Goal: Transaction & Acquisition: Subscribe to service/newsletter

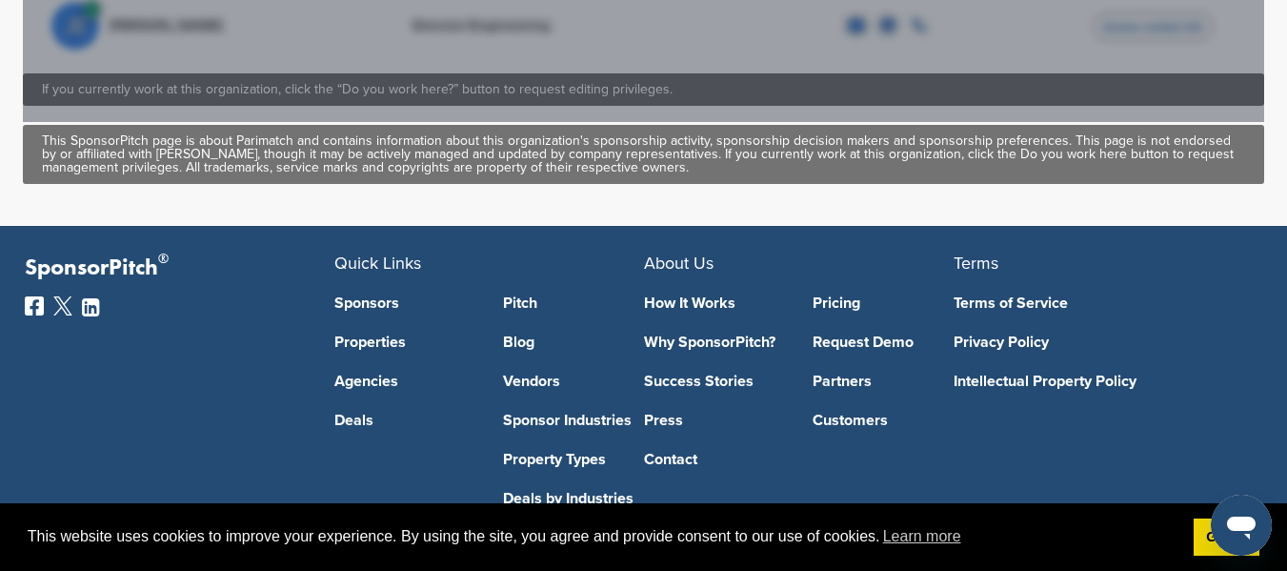
scroll to position [1460, 0]
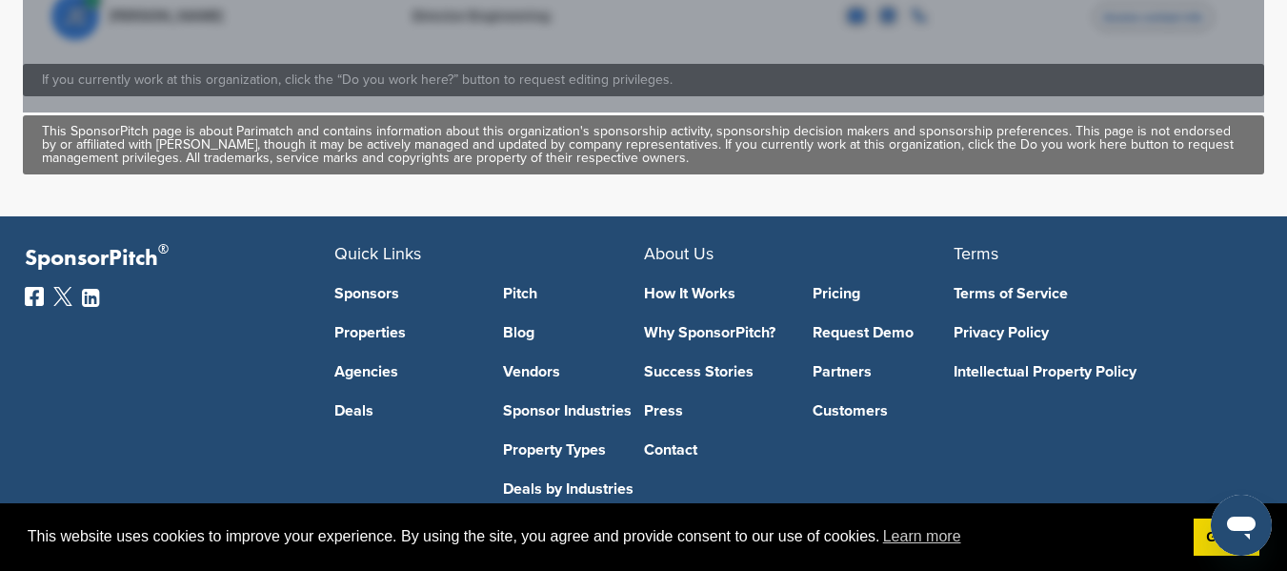
drag, startPoint x: 354, startPoint y: 303, endPoint x: 174, endPoint y: 253, distance: 186.7
click at [174, 253] on p "SponsorPitch ®" at bounding box center [180, 259] width 310 height 28
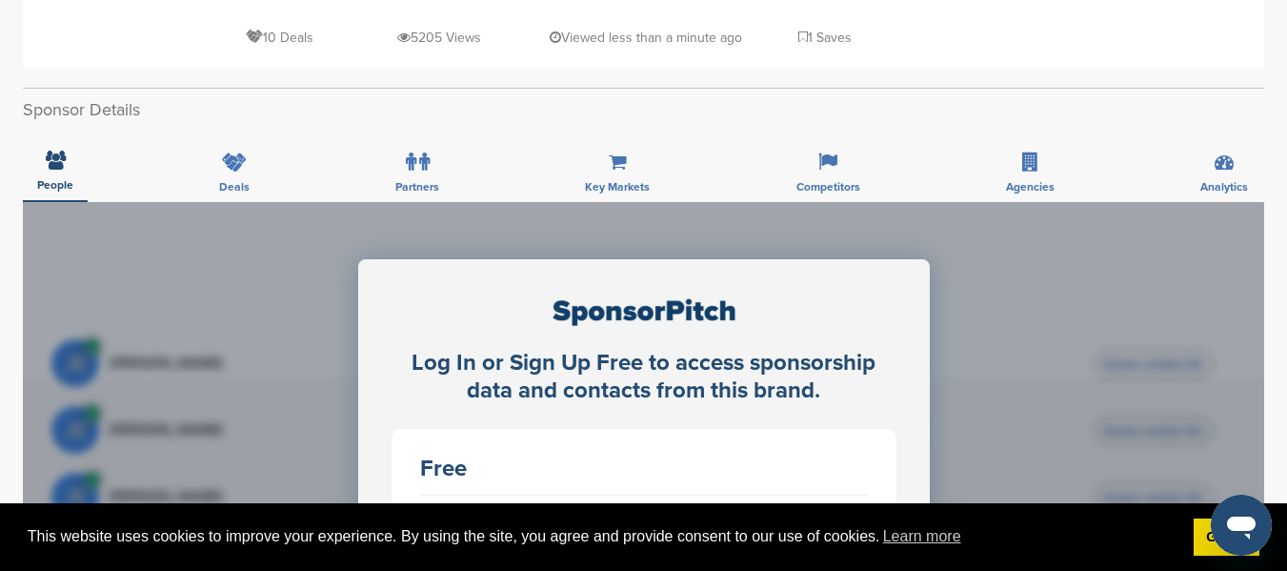
scroll to position [476, 0]
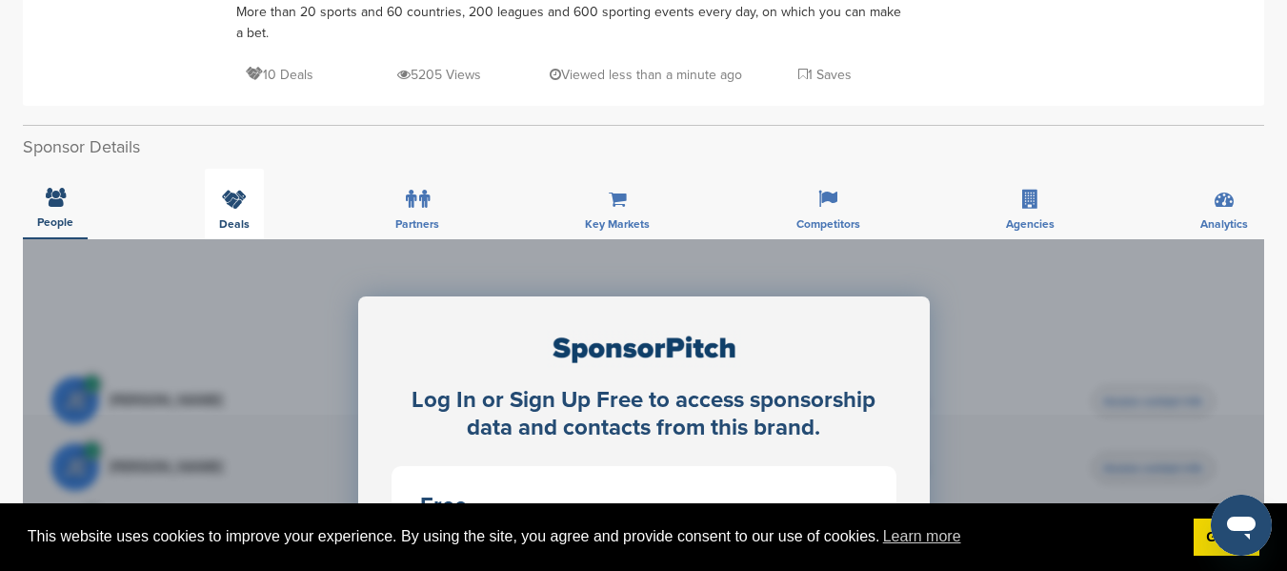
click at [252, 199] on div "Deals" at bounding box center [234, 204] width 59 height 70
click at [251, 199] on div "Deals" at bounding box center [234, 204] width 59 height 70
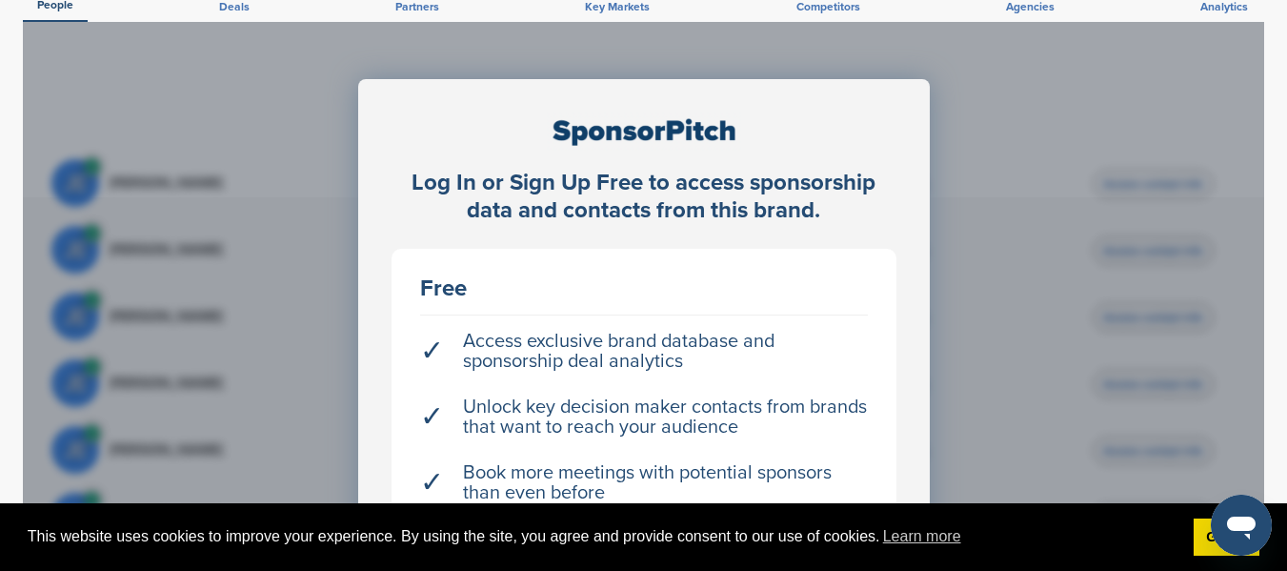
scroll to position [793, 0]
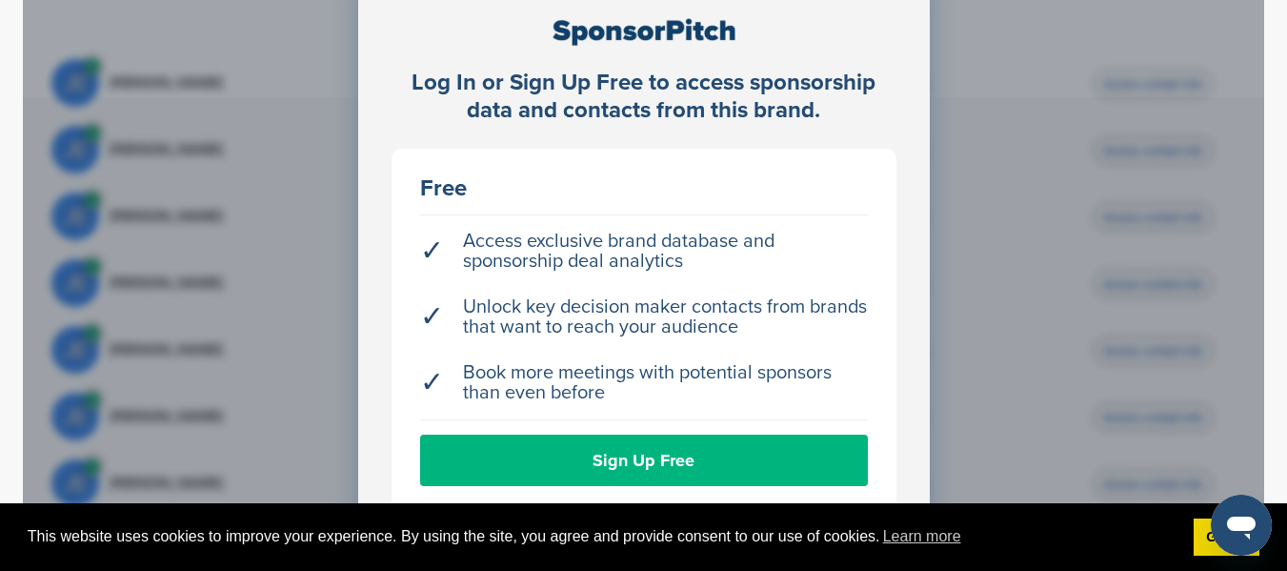
click at [679, 463] on link "Sign Up Free" at bounding box center [644, 459] width 448 height 51
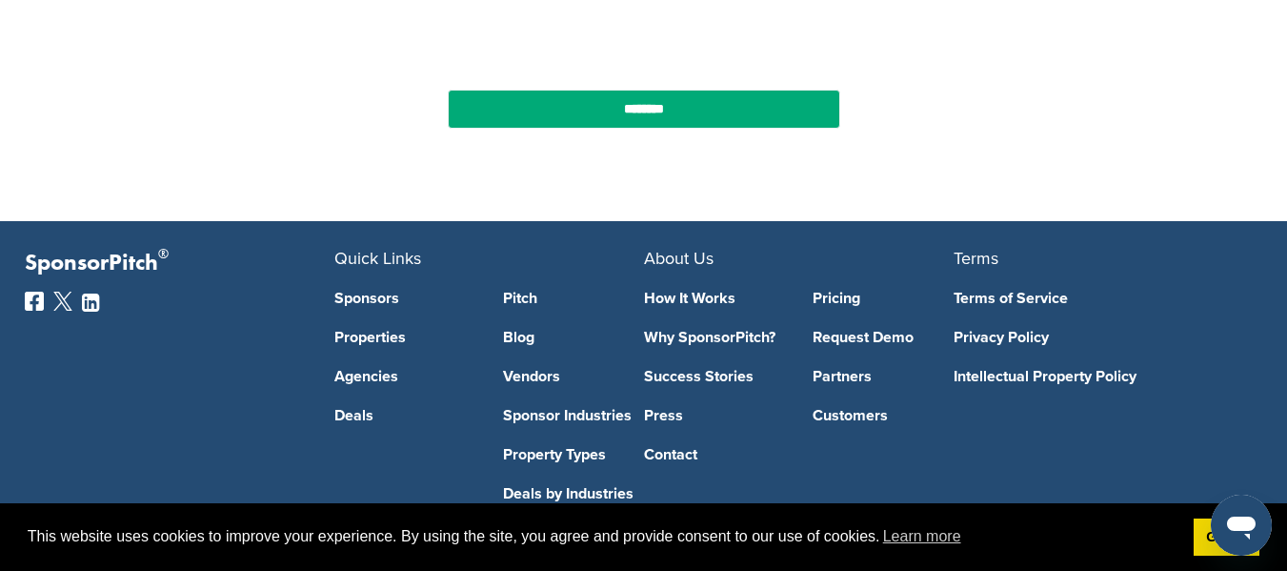
scroll to position [752, 0]
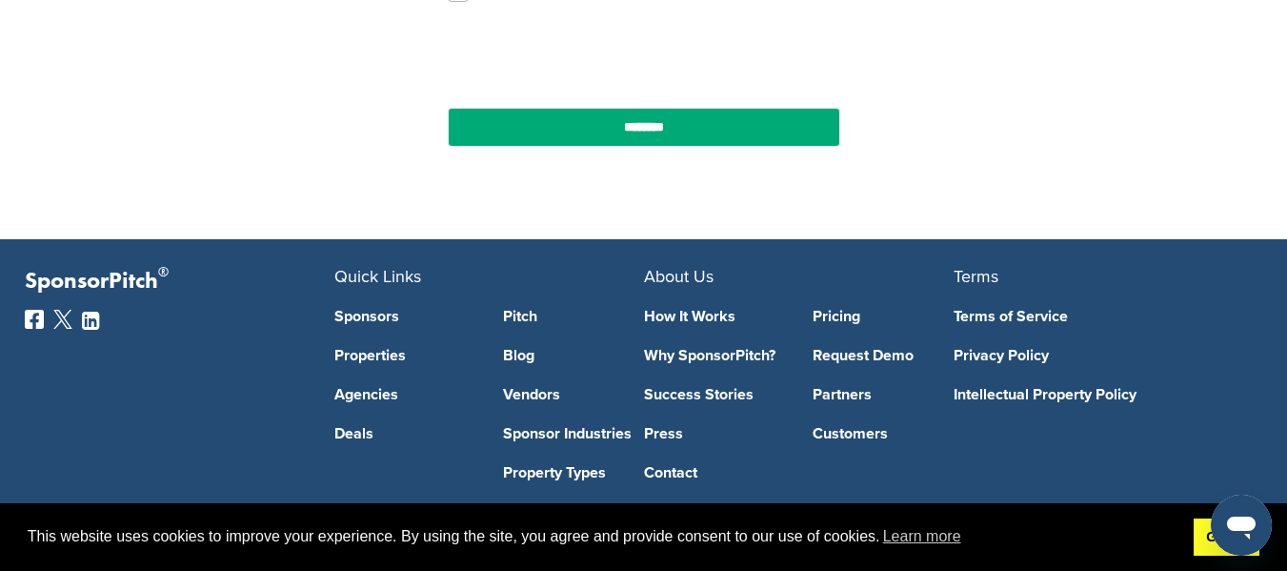
click at [1195, 540] on link "Got it!" at bounding box center [1226, 537] width 66 height 38
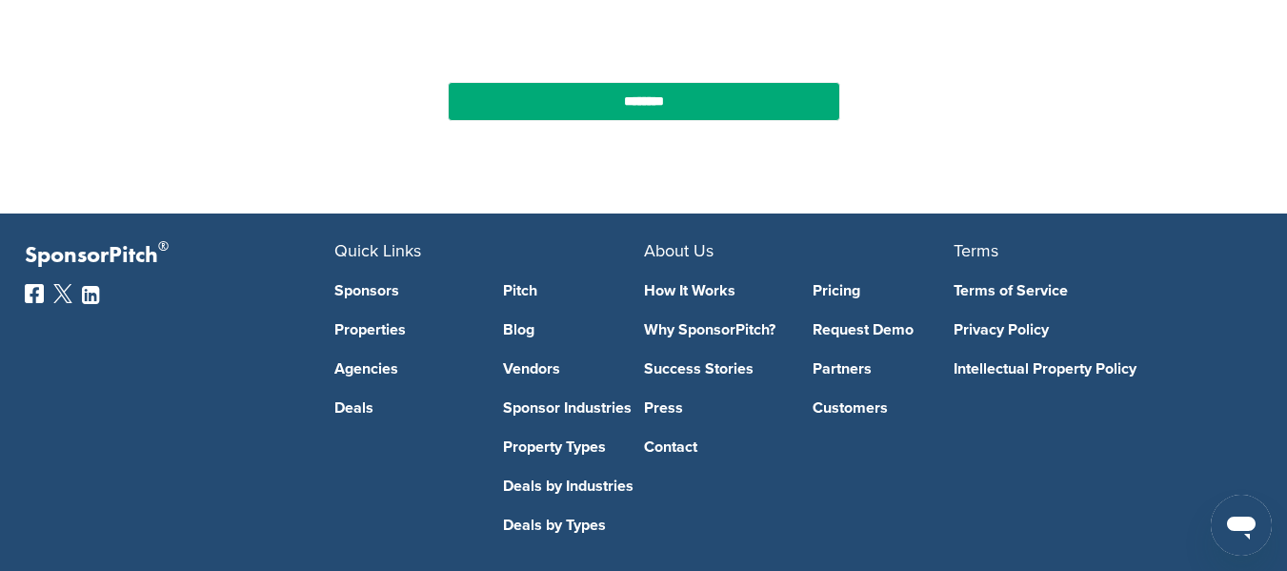
scroll to position [865, 0]
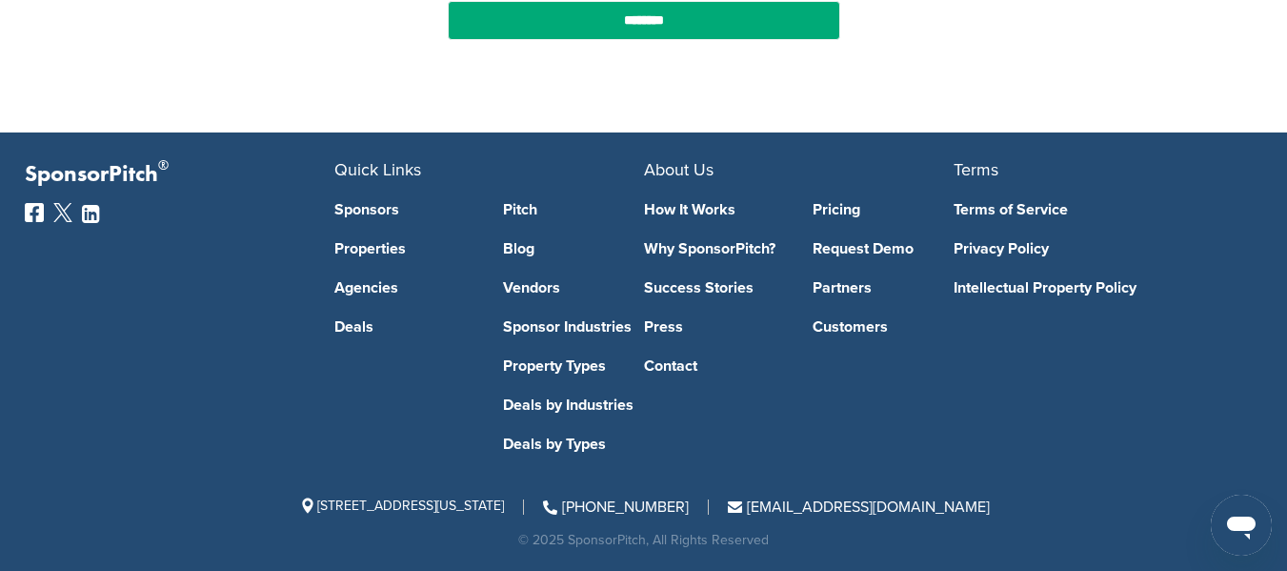
click at [862, 504] on span "[EMAIL_ADDRESS][DOMAIN_NAME]" at bounding box center [859, 506] width 262 height 19
drag, startPoint x: 995, startPoint y: 504, endPoint x: 800, endPoint y: 513, distance: 195.5
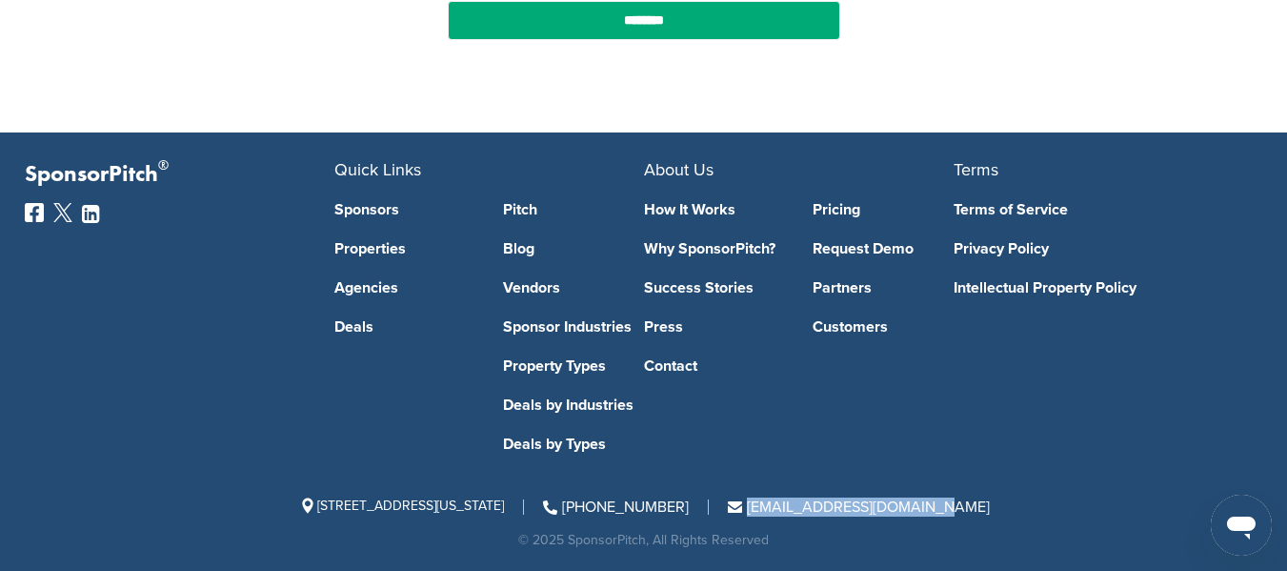
click at [800, 513] on div "[STREET_ADDRESS][US_STATE] [PHONE_NUMBER] [EMAIL_ADDRESS][DOMAIN_NAME]" at bounding box center [644, 506] width 1238 height 15
copy span "[EMAIL_ADDRESS][DOMAIN_NAME]"
click at [943, 461] on div "SponsorPitch ® Quick Links Sponsors Properties Agencies Deals Pitch Blog Vendor…" at bounding box center [643, 354] width 1257 height 386
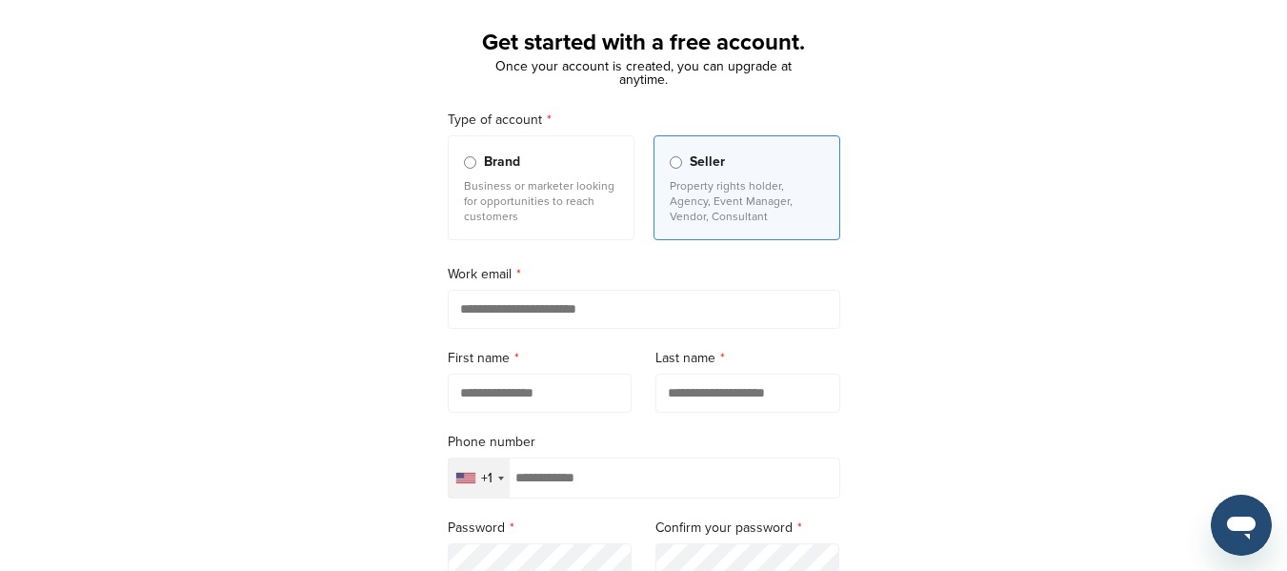
scroll to position [0, 0]
